Goal: Task Accomplishment & Management: Manage account settings

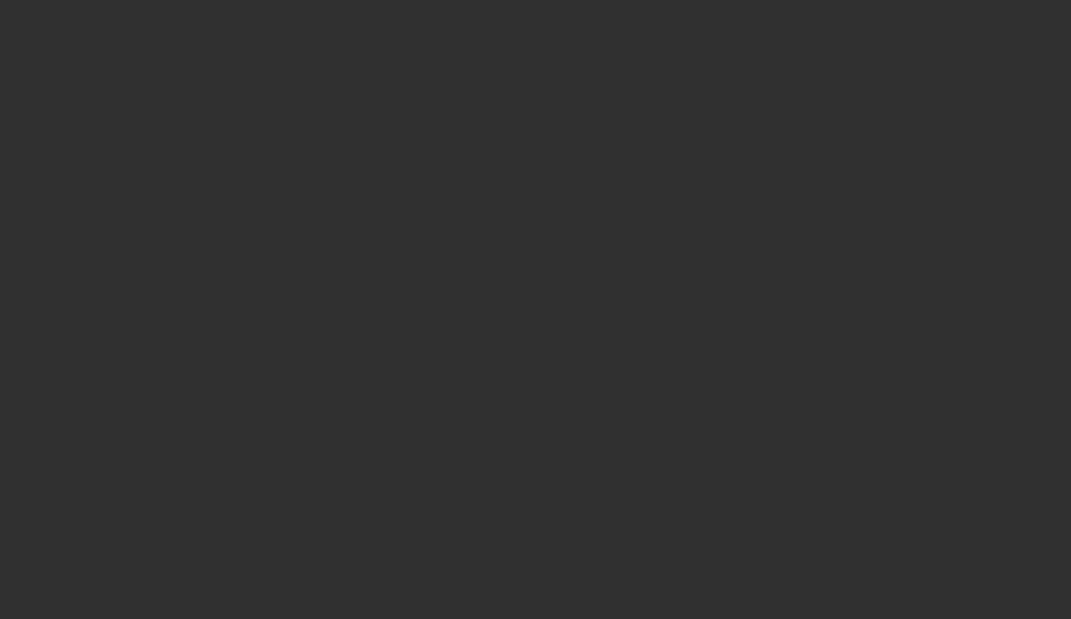
scroll to position [44, 46]
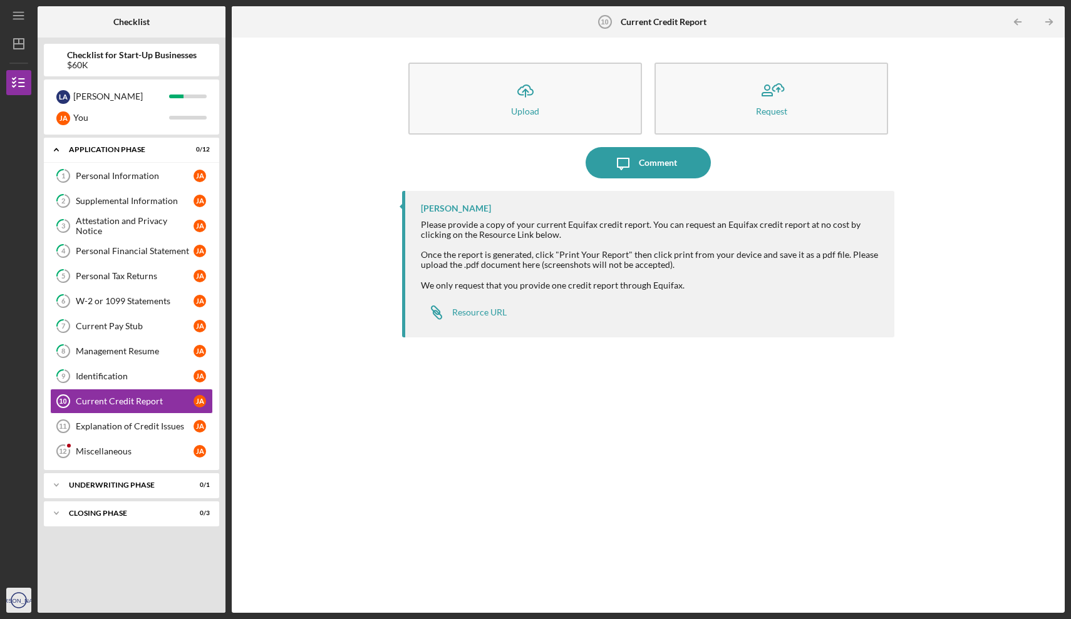
click at [19, 597] on text "[PERSON_NAME]" at bounding box center [18, 600] width 49 height 7
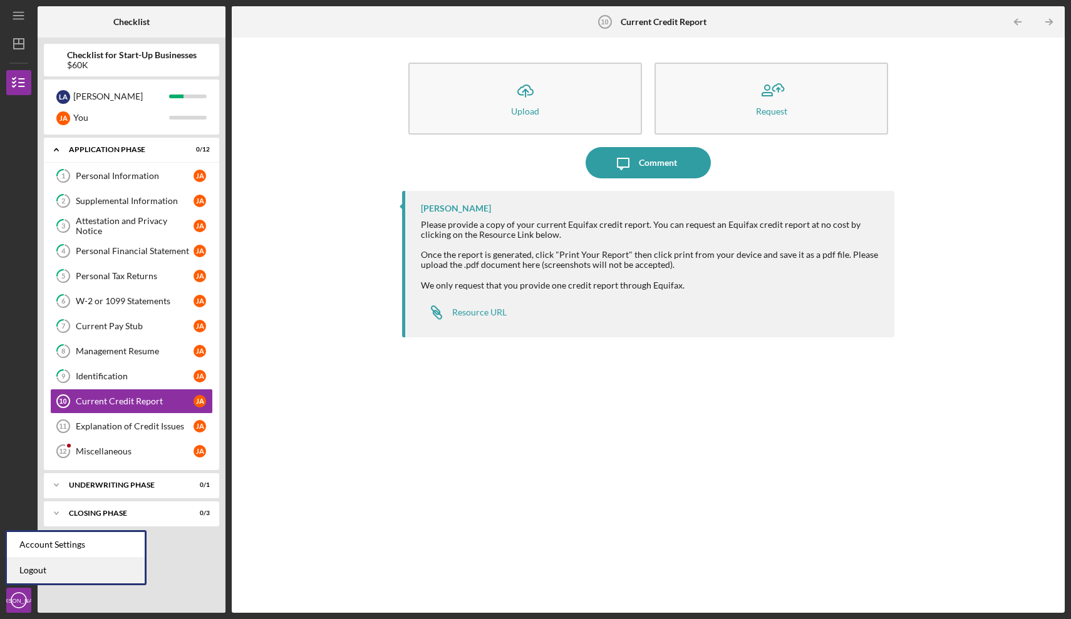
click at [48, 576] on link "Logout" at bounding box center [76, 571] width 138 height 26
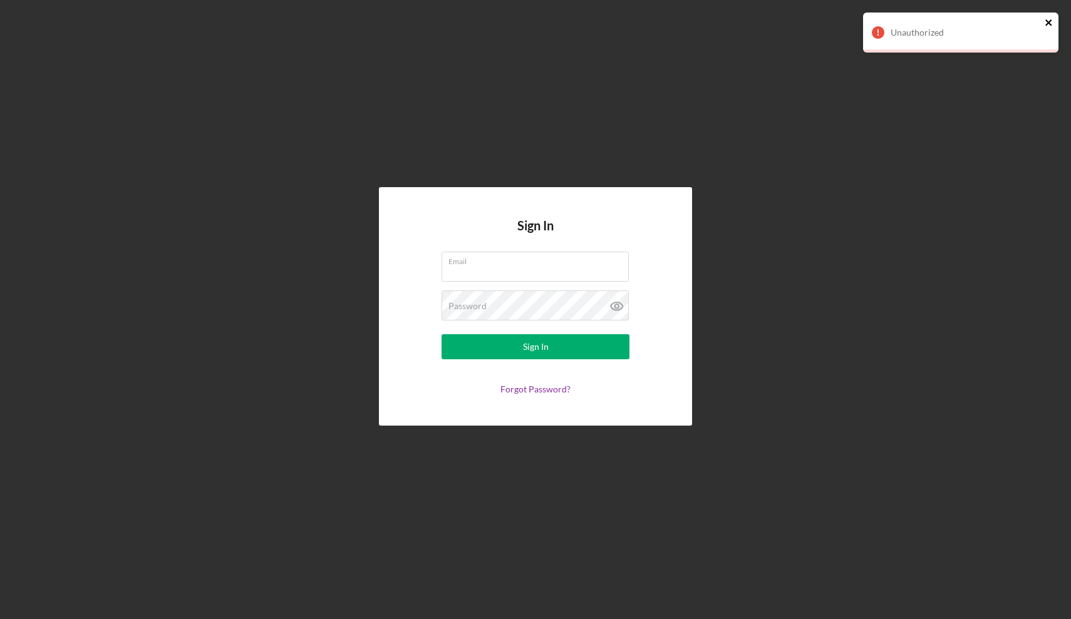
click at [1050, 24] on icon "close" at bounding box center [1048, 22] width 6 height 6
